Goal: Task Accomplishment & Management: Complete application form

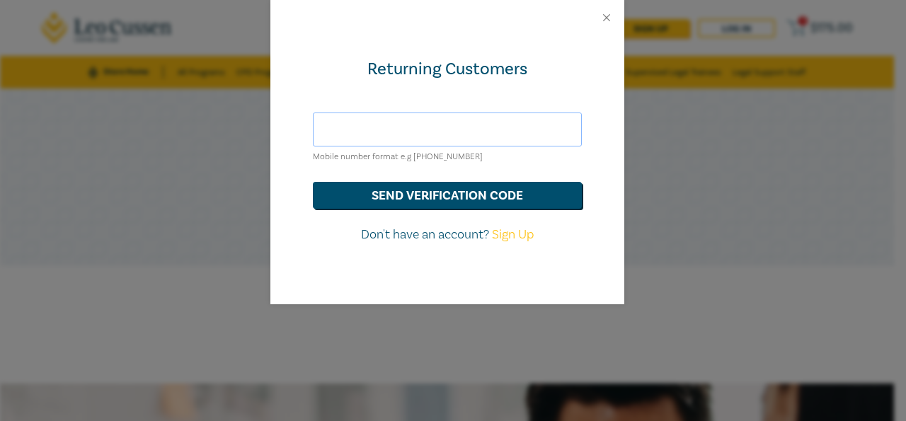
click at [410, 129] on input "text" at bounding box center [447, 129] width 269 height 34
type input "[PERSON_NAME][EMAIL_ADDRESS][PERSON_NAME][DOMAIN_NAME]"
drag, startPoint x: 487, startPoint y: 191, endPoint x: 487, endPoint y: 212, distance: 20.5
click at [487, 192] on button "send verification code" at bounding box center [447, 195] width 269 height 27
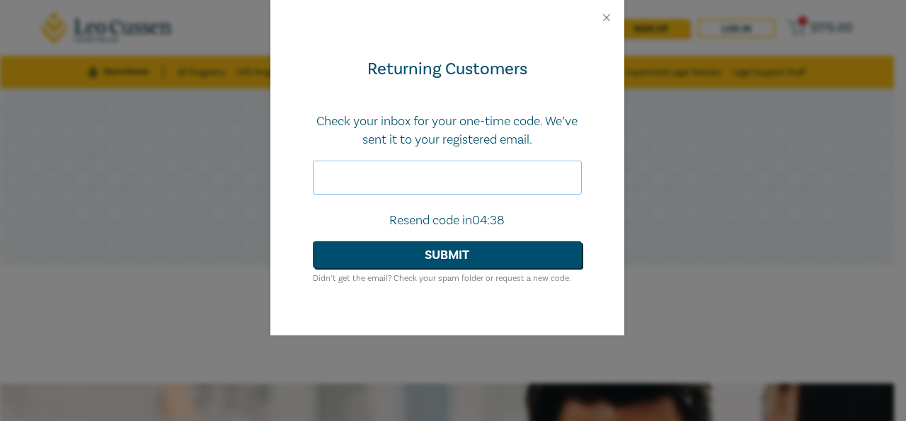
paste input "818344"
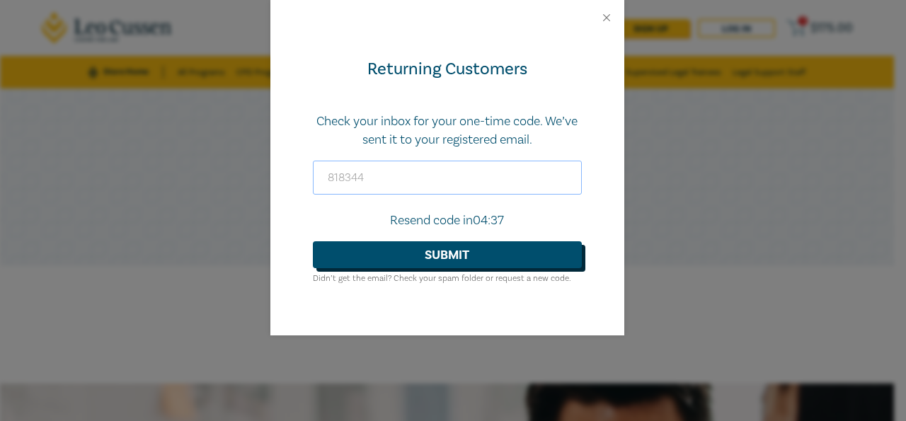
type input "818344"
click at [418, 254] on button "Submit" at bounding box center [447, 254] width 269 height 27
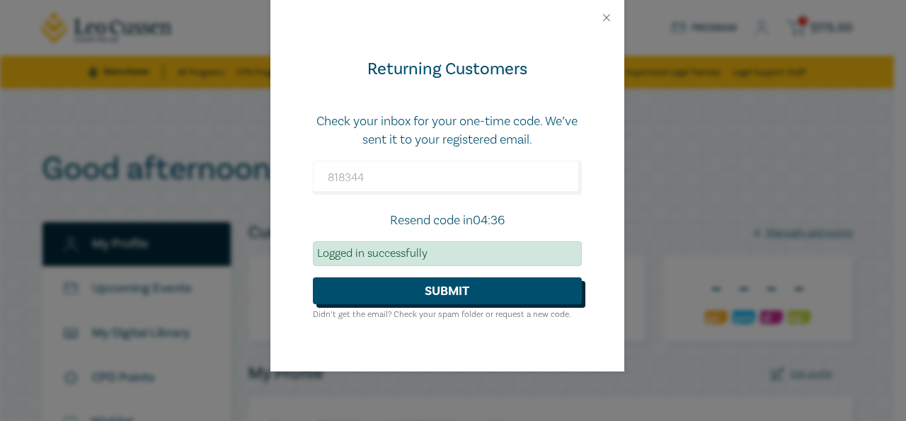
checkbox input "true"
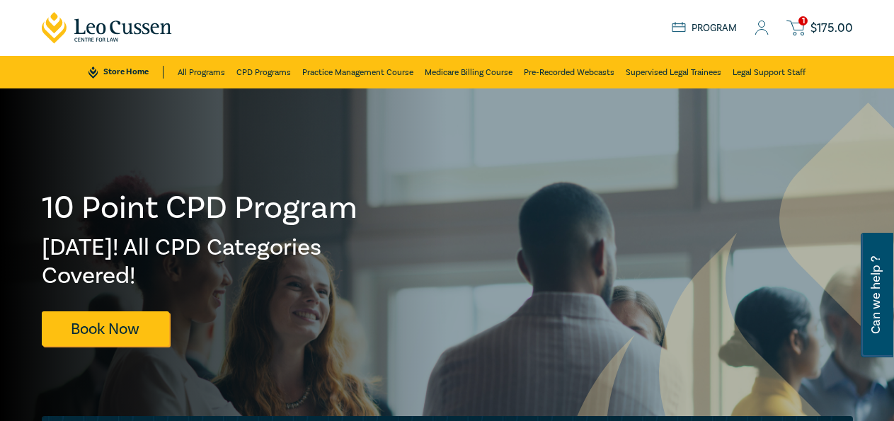
click at [761, 26] on circle at bounding box center [761, 24] width 6 height 6
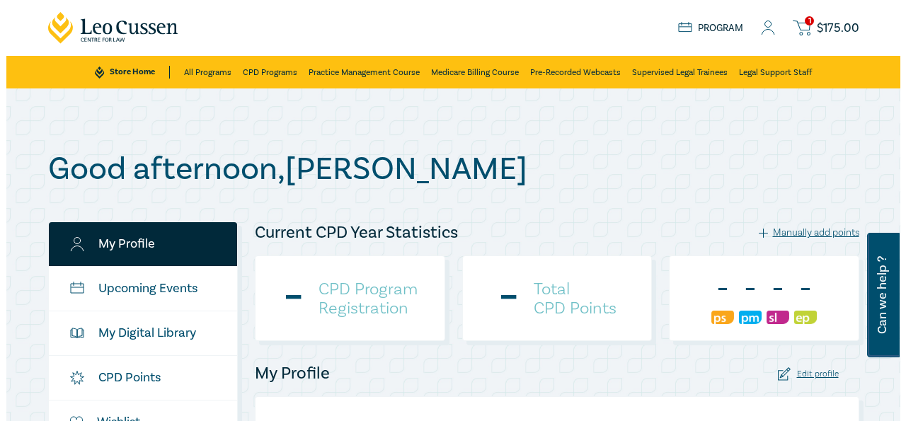
scroll to position [144, 0]
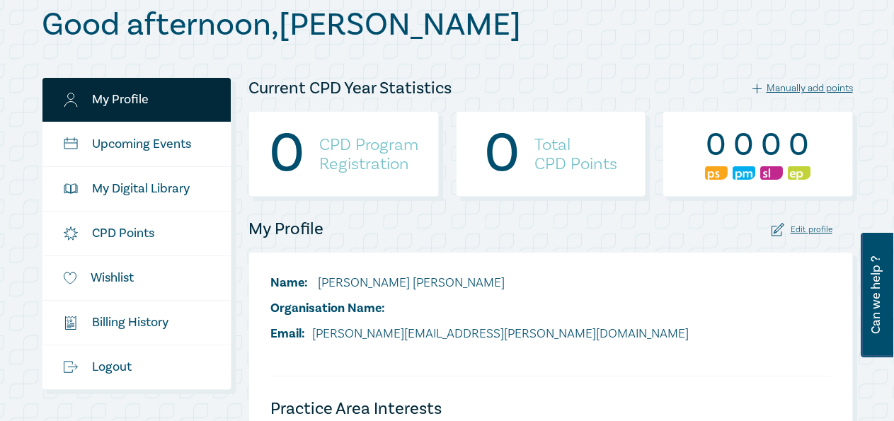
click at [790, 87] on div "Manually add points" at bounding box center [802, 88] width 100 height 13
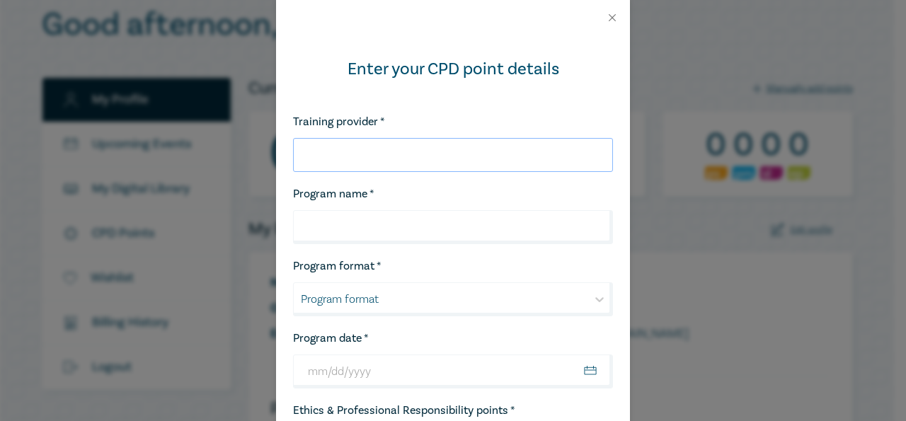
click at [368, 149] on input "Training provider *" at bounding box center [453, 155] width 320 height 34
click at [389, 214] on input "Program name *" at bounding box center [453, 227] width 320 height 34
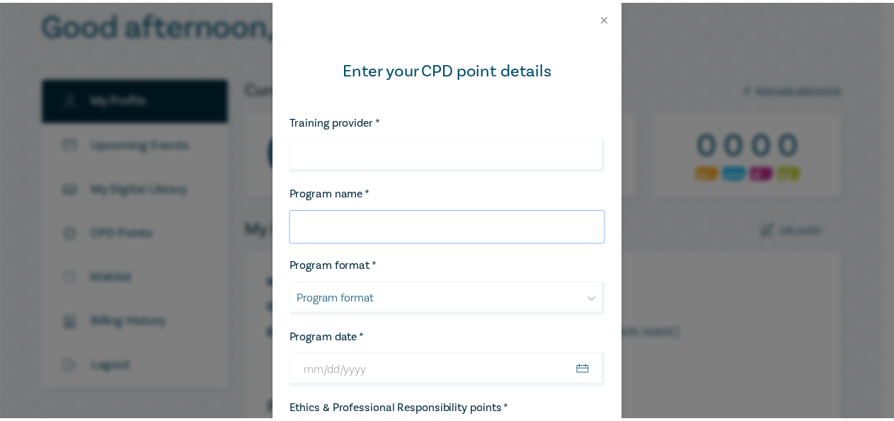
scroll to position [89, 0]
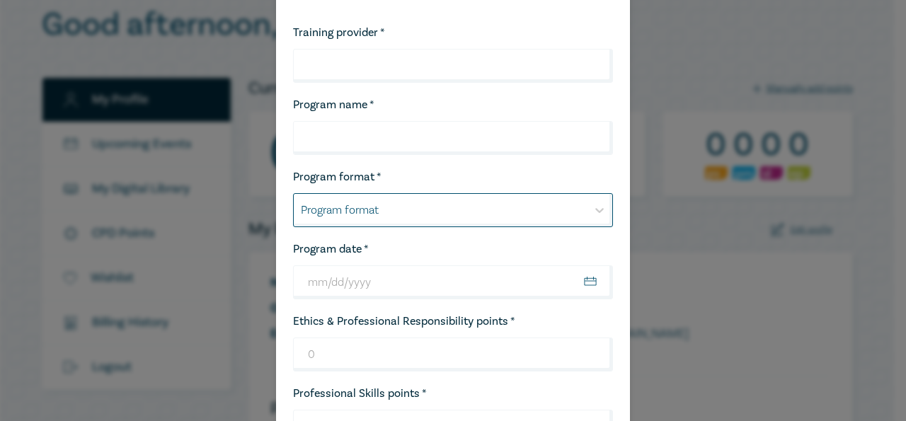
click at [359, 216] on div at bounding box center [440, 210] width 279 height 18
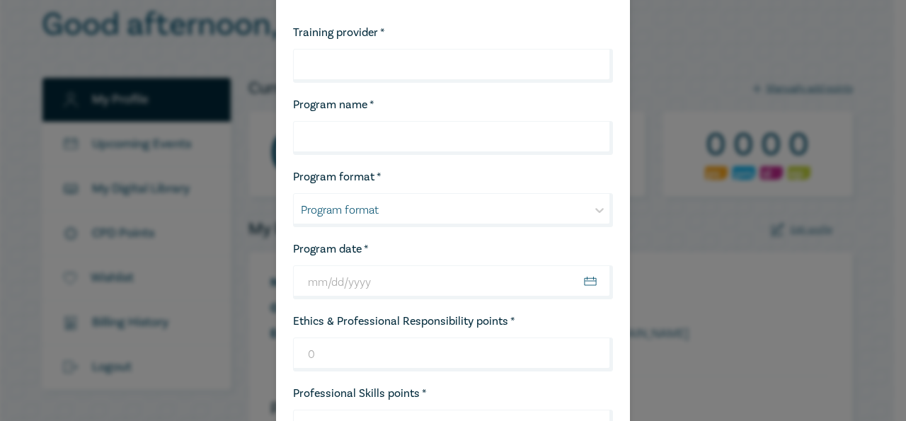
click at [707, 308] on div "Enter your CPD point details Training provider * Program name * Program format …" at bounding box center [453, 210] width 906 height 421
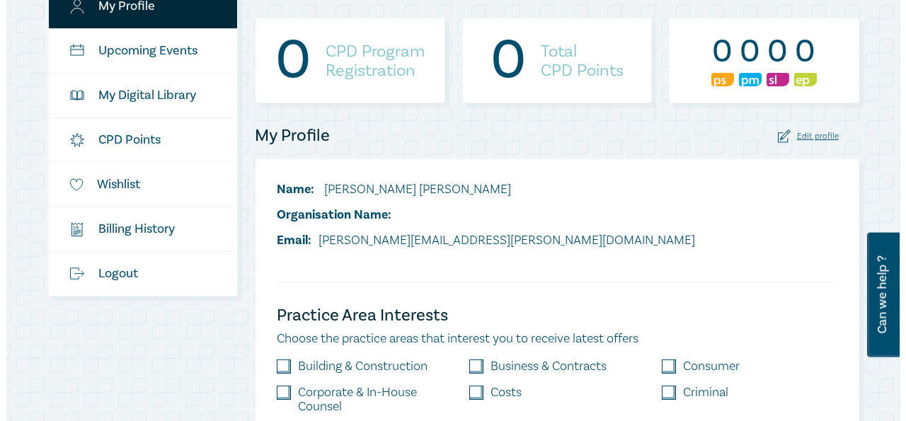
scroll to position [216, 0]
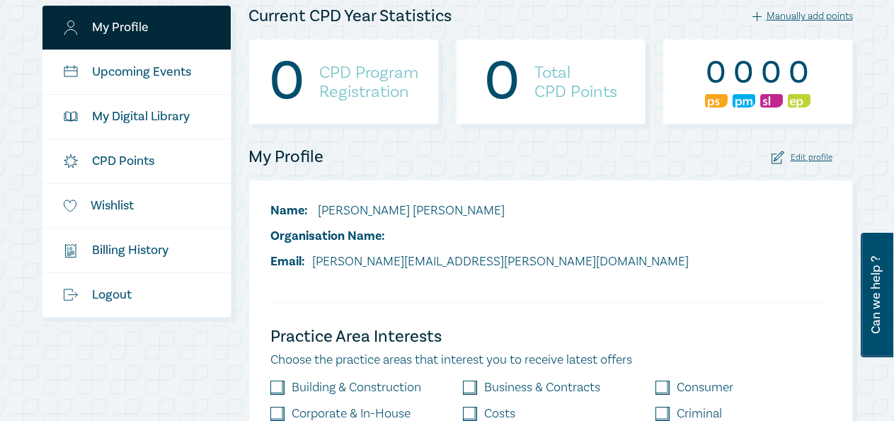
click at [795, 17] on div "Manually add points" at bounding box center [802, 16] width 100 height 13
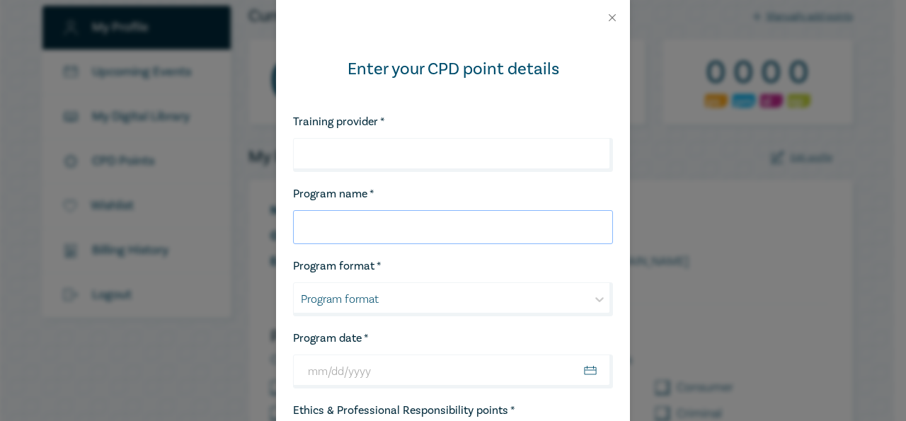
click at [342, 234] on input "Program name *" at bounding box center [453, 227] width 320 height 34
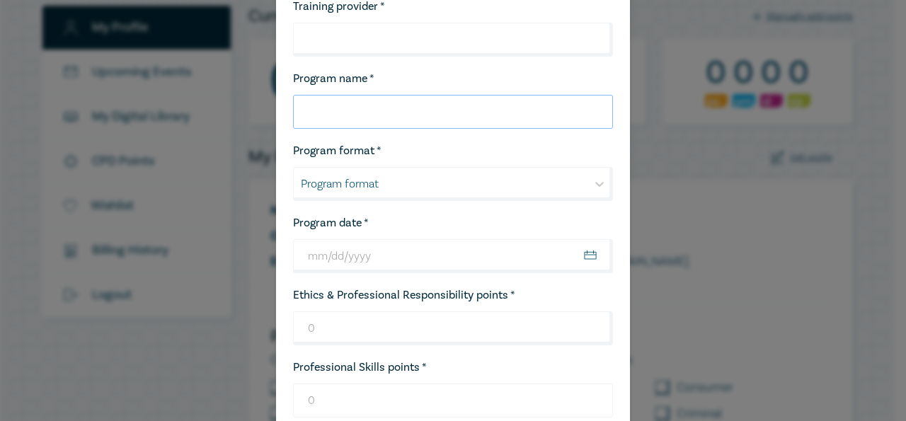
scroll to position [0, 0]
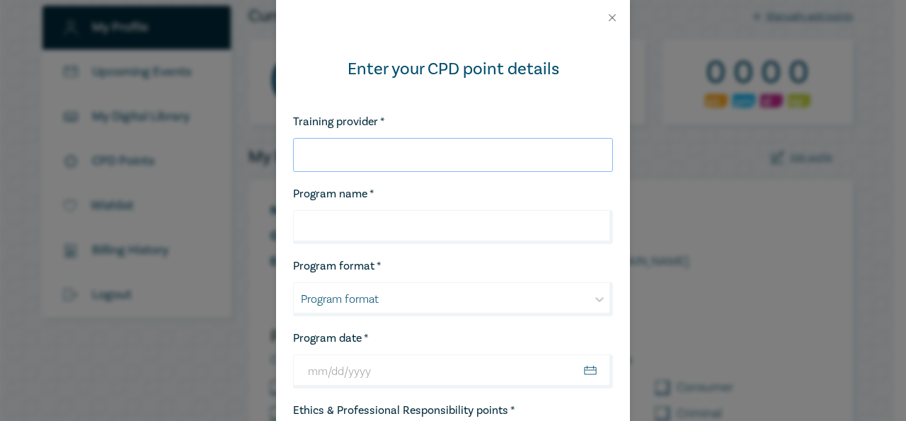
click at [312, 157] on input "Training provider *" at bounding box center [453, 155] width 320 height 34
paste input "Foley’s February Criminal Law Series"
type input "Foley’s February Criminal Law Series"
click at [330, 214] on input "Program name *" at bounding box center [453, 227] width 320 height 34
click at [337, 238] on input "Program name *" at bounding box center [453, 227] width 320 height 34
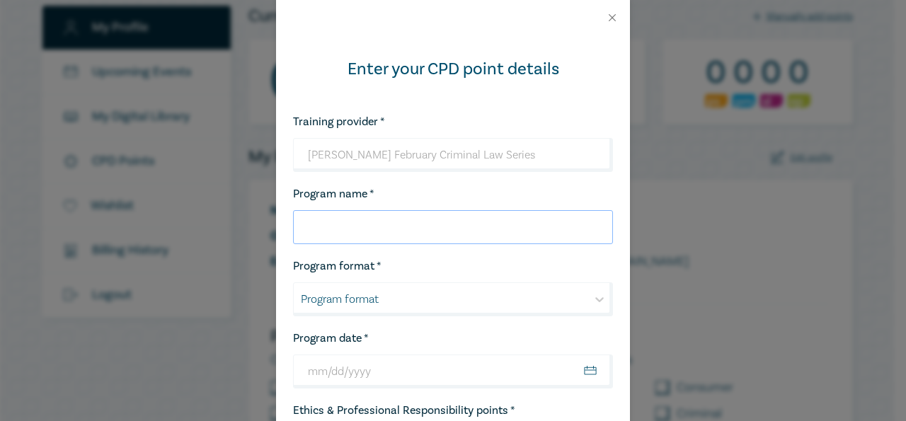
paste input "he Defence of Mental Impairment - What to Do When"
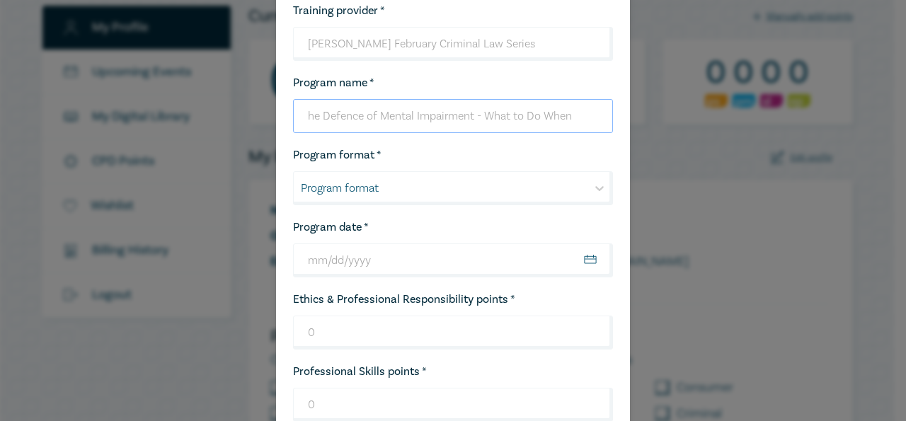
scroll to position [178, 0]
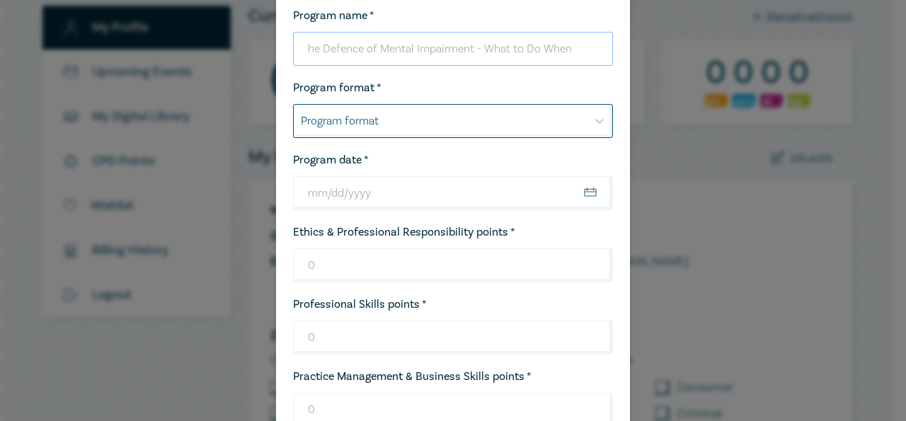
type input "he Defence of Mental Impairment - What to Do When"
click at [366, 110] on div "Program format" at bounding box center [453, 121] width 320 height 34
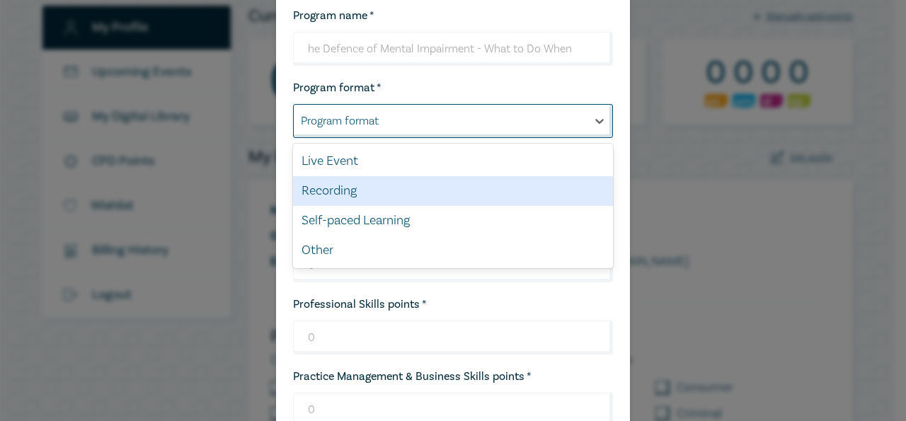
click at [340, 193] on div "Recording" at bounding box center [453, 191] width 320 height 30
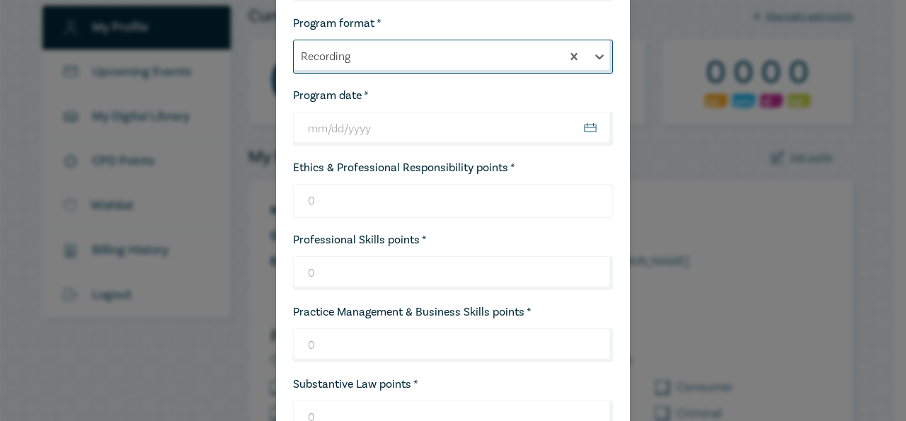
scroll to position [267, 0]
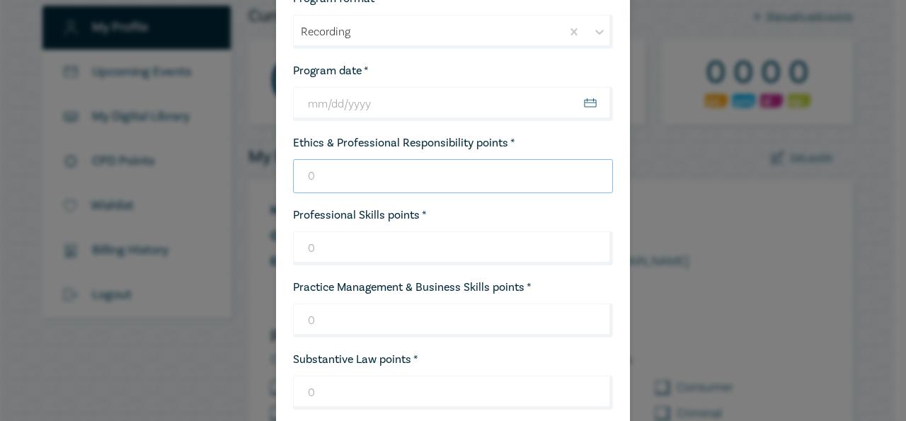
drag, startPoint x: 308, startPoint y: 178, endPoint x: 334, endPoint y: 173, distance: 26.5
click at [308, 177] on input "0" at bounding box center [453, 176] width 320 height 34
click at [588, 177] on input "1" at bounding box center [453, 176] width 320 height 34
type input "0"
click at [588, 185] on input "0" at bounding box center [453, 176] width 320 height 34
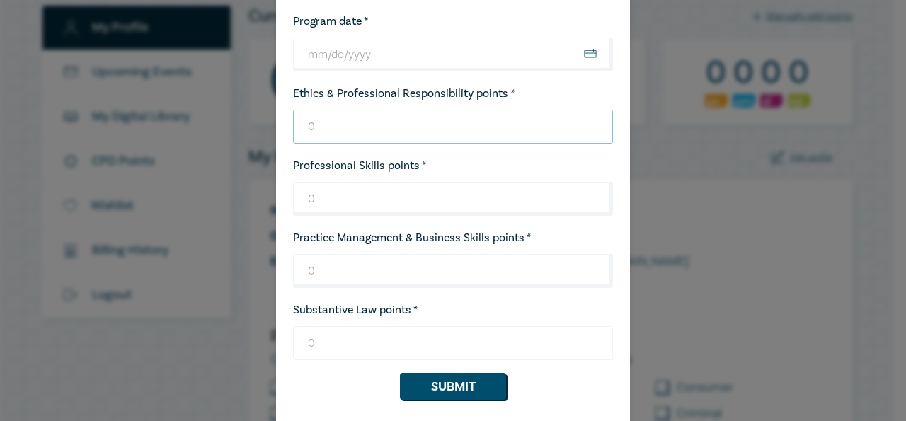
scroll to position [357, 0]
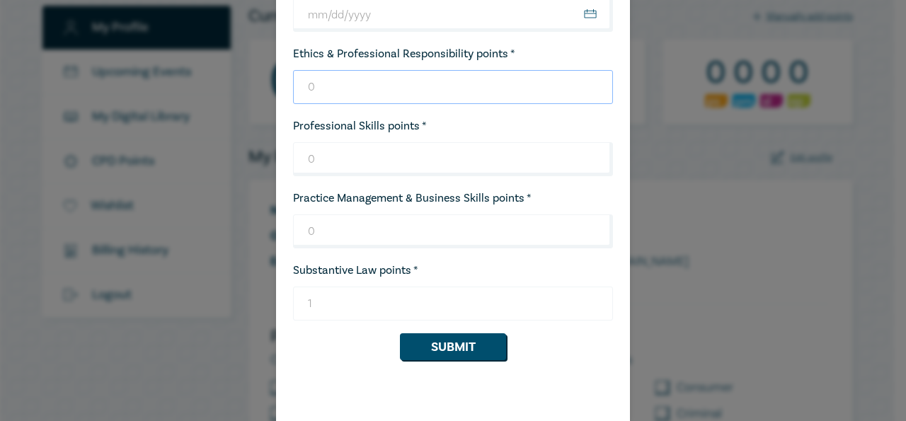
type input "1"
click at [587, 306] on input "1" at bounding box center [453, 304] width 320 height 34
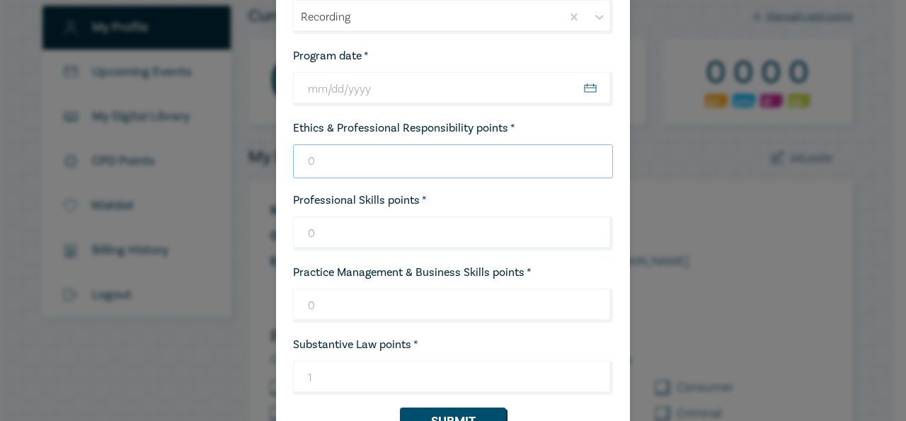
scroll to position [178, 0]
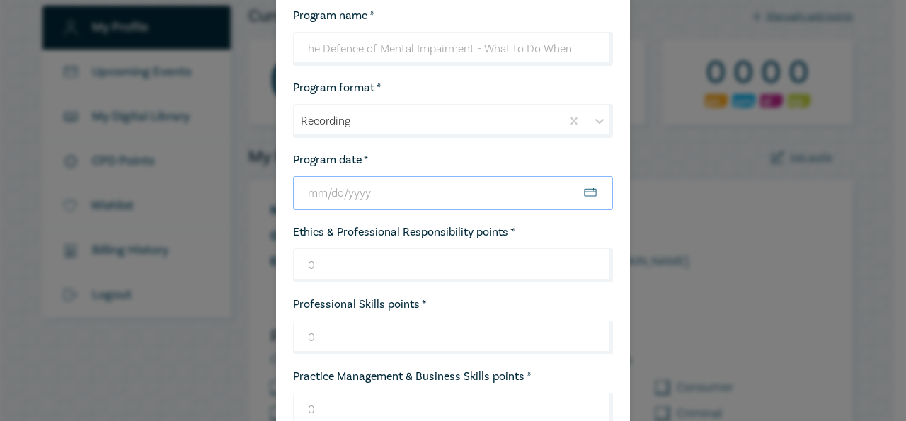
click at [364, 195] on input "Program date *" at bounding box center [453, 193] width 320 height 34
click at [304, 195] on input "Program date *" at bounding box center [453, 193] width 320 height 34
type input "2025-02-11"
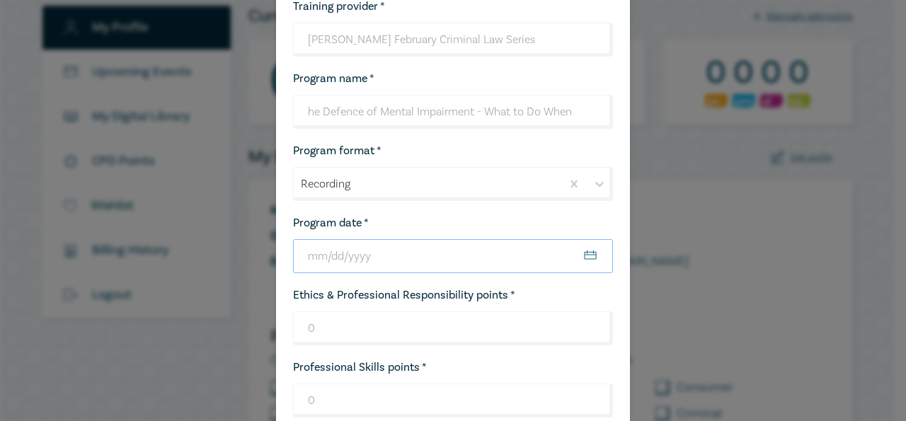
scroll to position [383, 0]
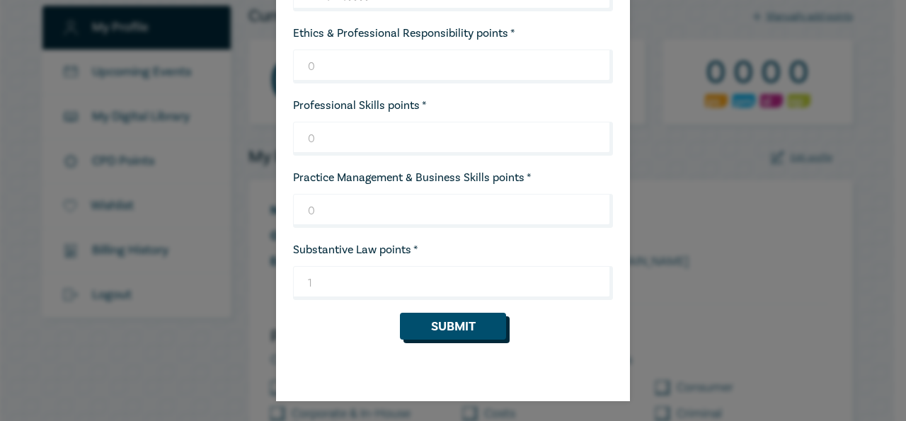
click at [444, 330] on button "Submit" at bounding box center [453, 326] width 106 height 27
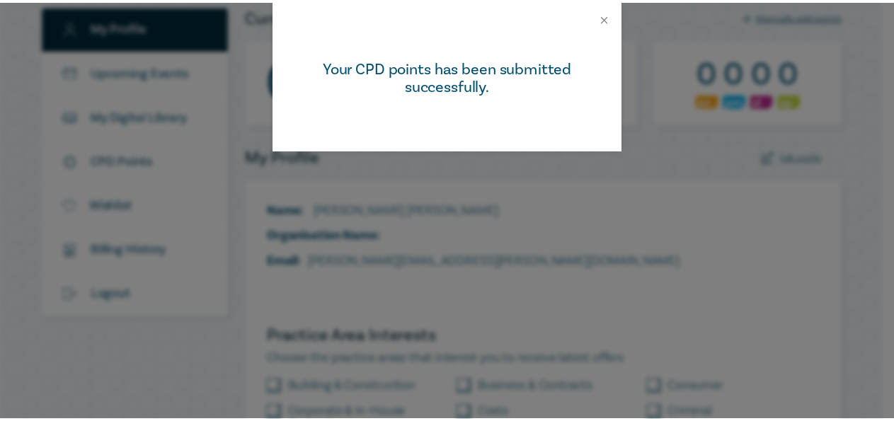
scroll to position [0, 0]
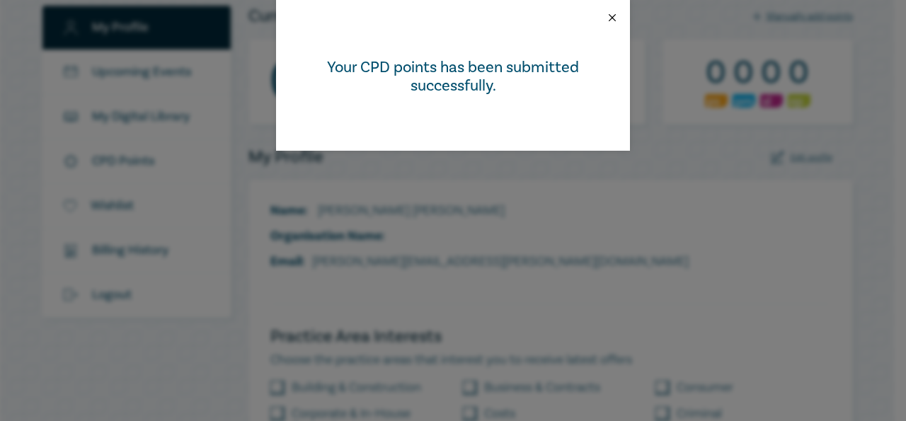
click at [612, 16] on button "Close" at bounding box center [612, 17] width 13 height 13
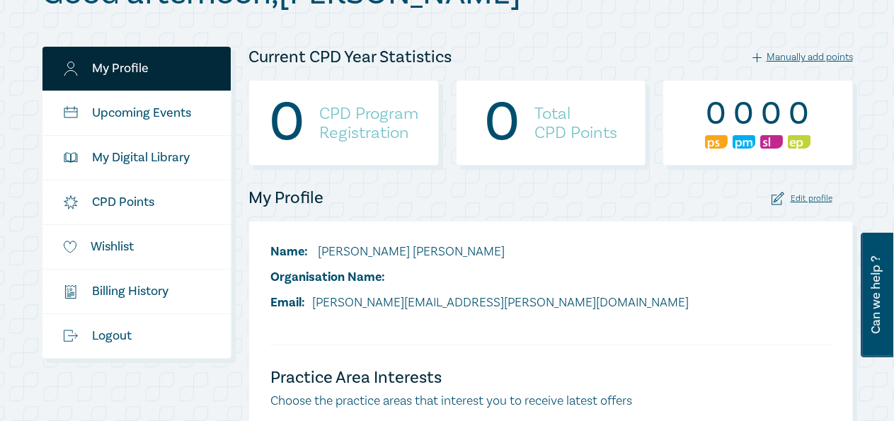
scroll to position [144, 0]
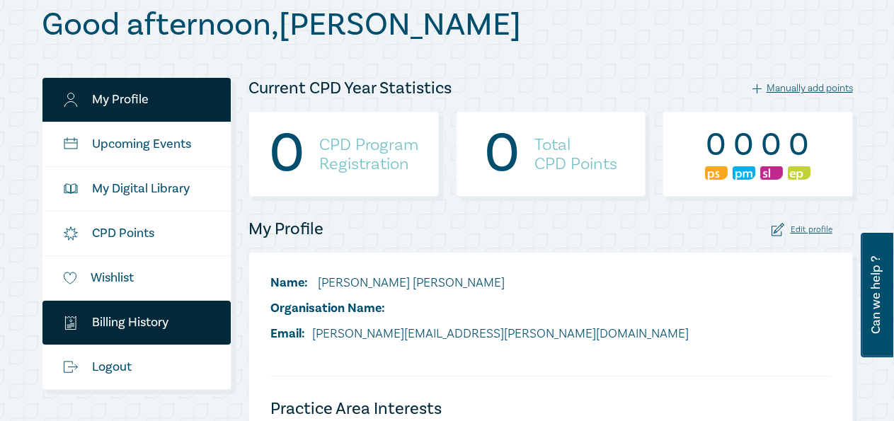
click at [130, 320] on link "$ Billing History" at bounding box center [136, 323] width 189 height 44
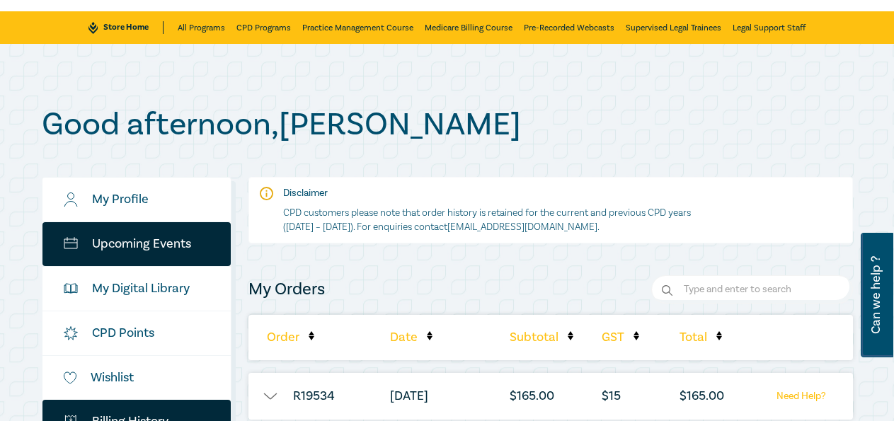
scroll to position [72, 0]
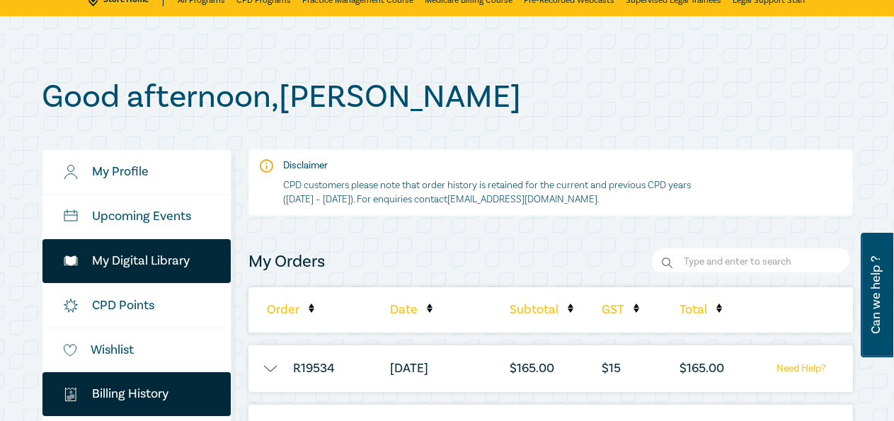
click at [137, 273] on link "My Digital Library" at bounding box center [136, 261] width 189 height 44
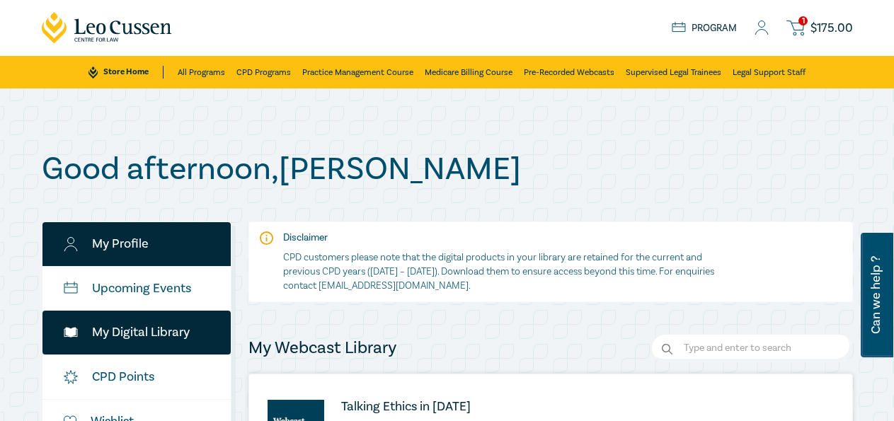
click at [132, 246] on link "My Profile" at bounding box center [136, 244] width 189 height 44
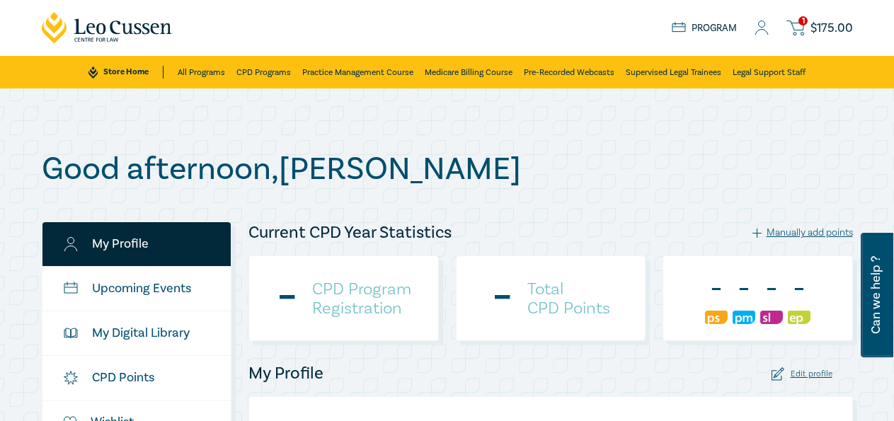
checkbox input "true"
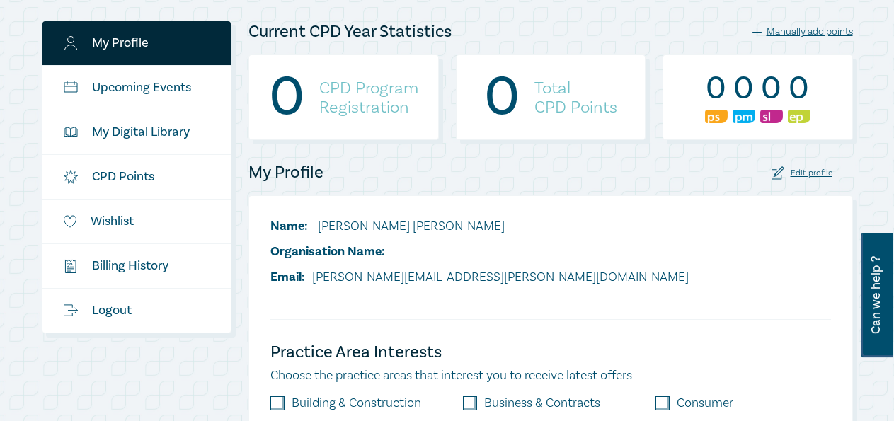
scroll to position [216, 0]
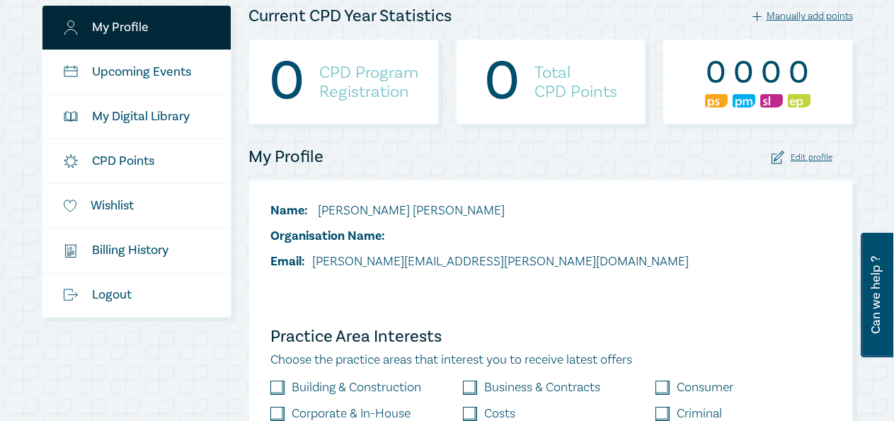
click at [819, 15] on div "Manually add points" at bounding box center [802, 16] width 100 height 13
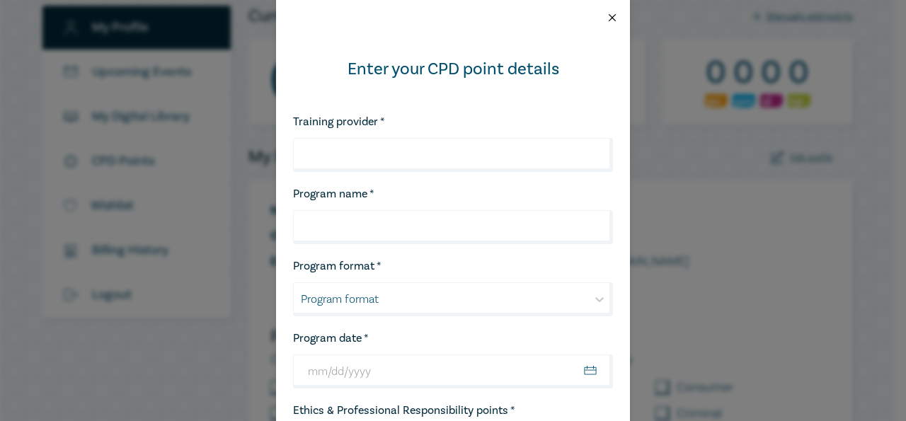
click at [606, 15] on button "Close" at bounding box center [612, 17] width 13 height 13
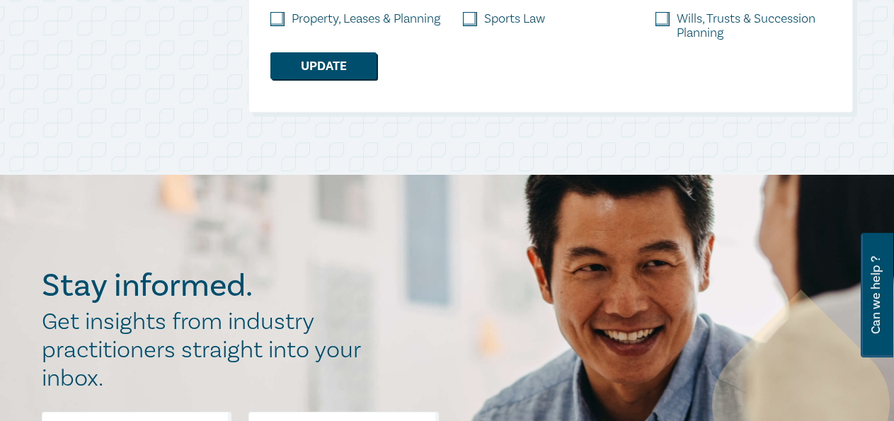
scroll to position [794, 0]
